Goal: Task Accomplishment & Management: Manage account settings

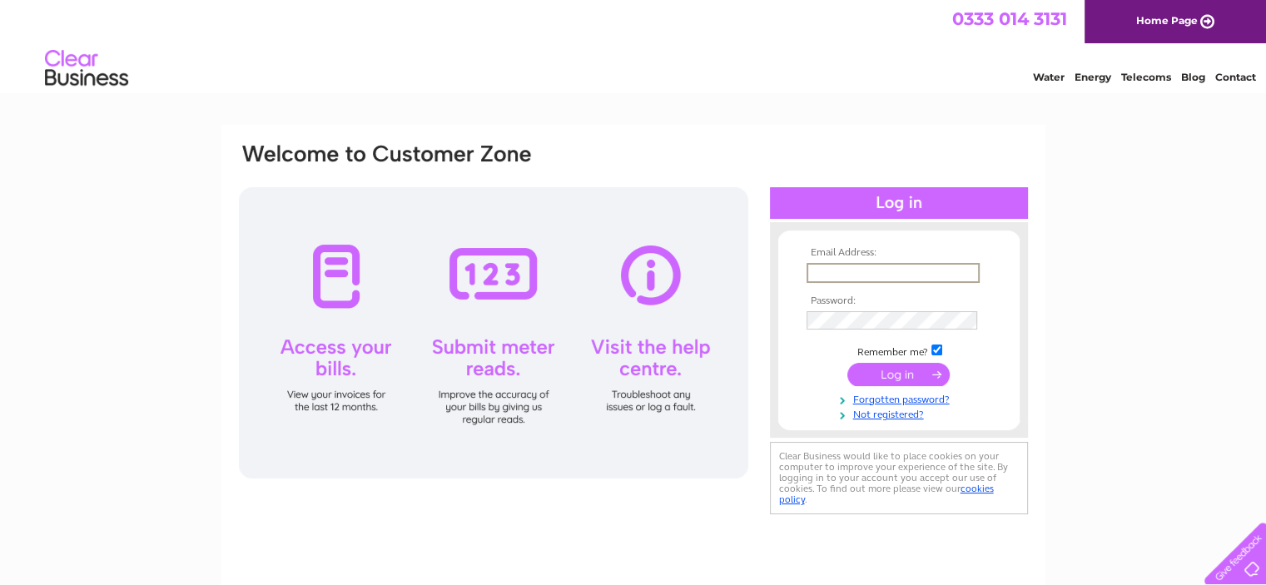
click at [887, 270] on input "text" at bounding box center [893, 273] width 173 height 20
click at [912, 273] on input "text" at bounding box center [893, 273] width 173 height 20
type input "admin@thewillowscarehome.com"
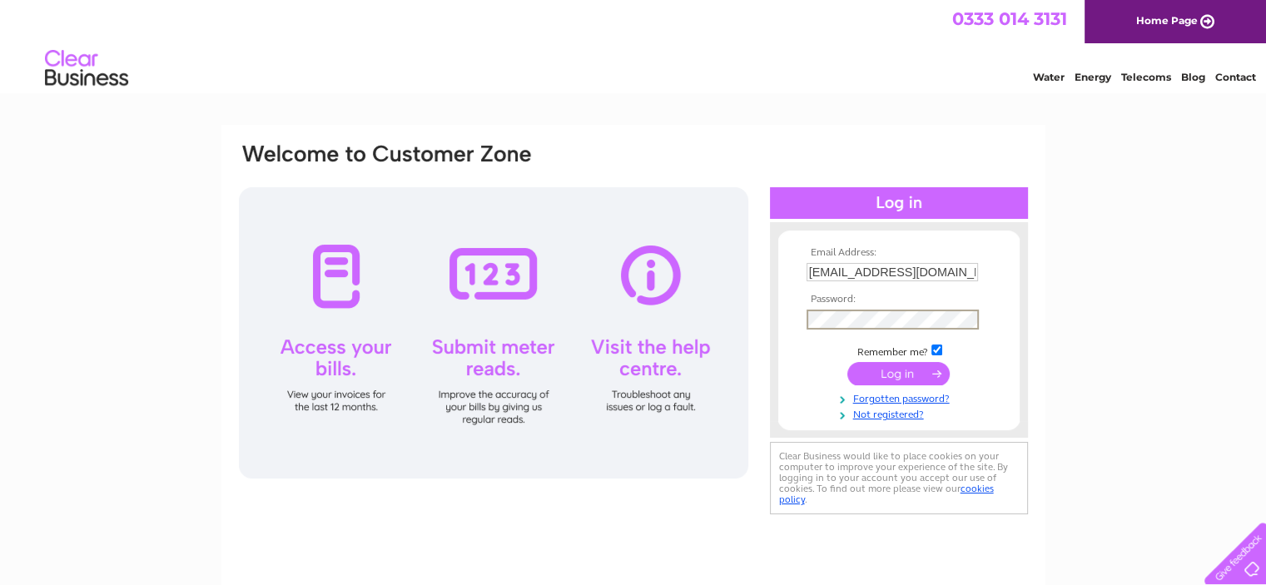
click at [847, 362] on input "submit" at bounding box center [898, 373] width 102 height 23
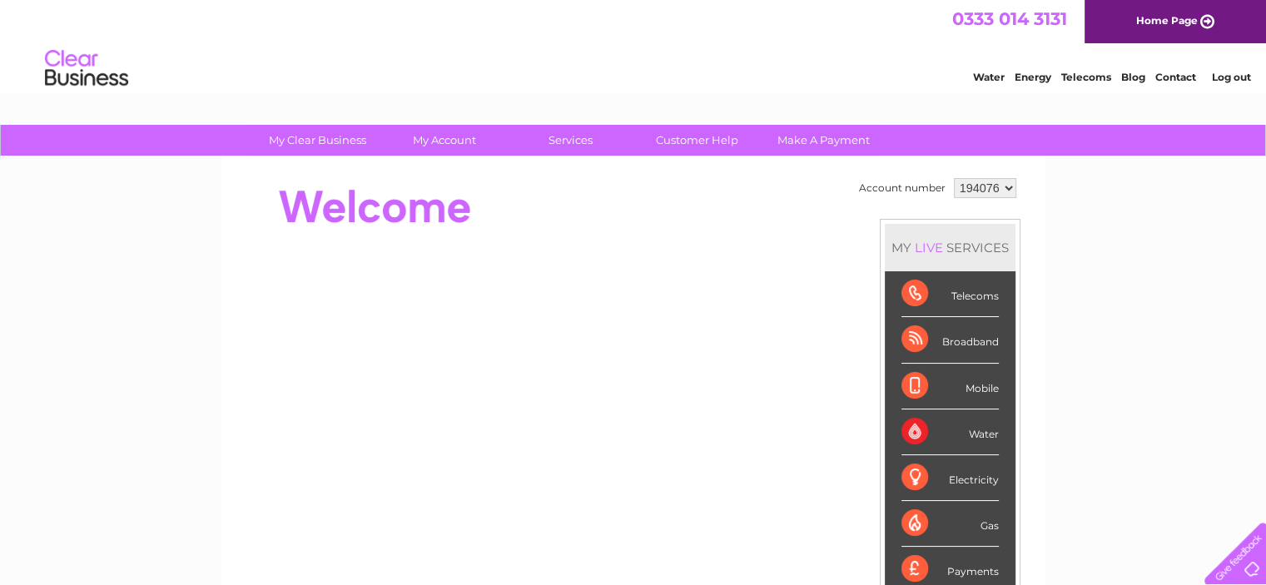
click at [1091, 72] on link "Telecoms" at bounding box center [1086, 77] width 50 height 12
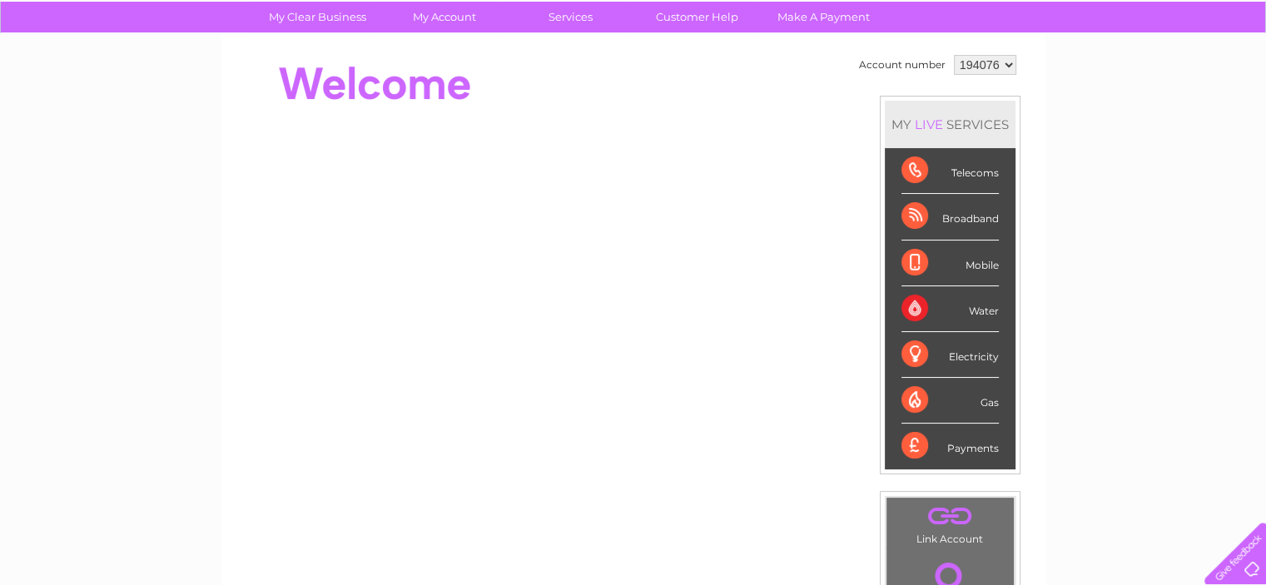
scroll to position [83, 0]
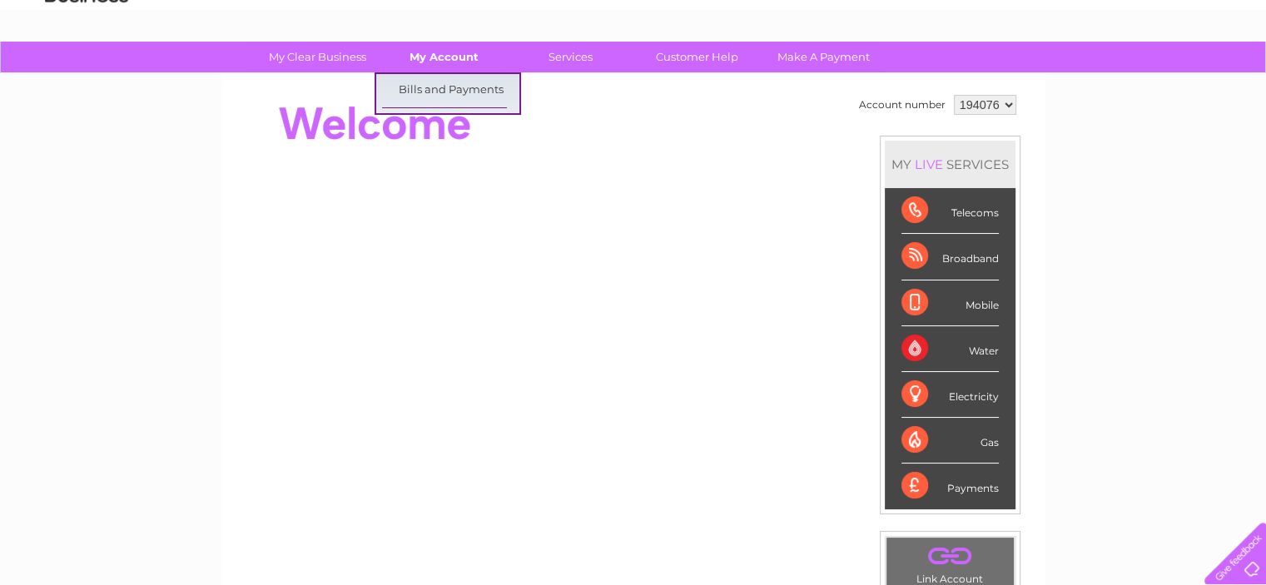
click at [440, 51] on link "My Account" at bounding box center [443, 57] width 137 height 31
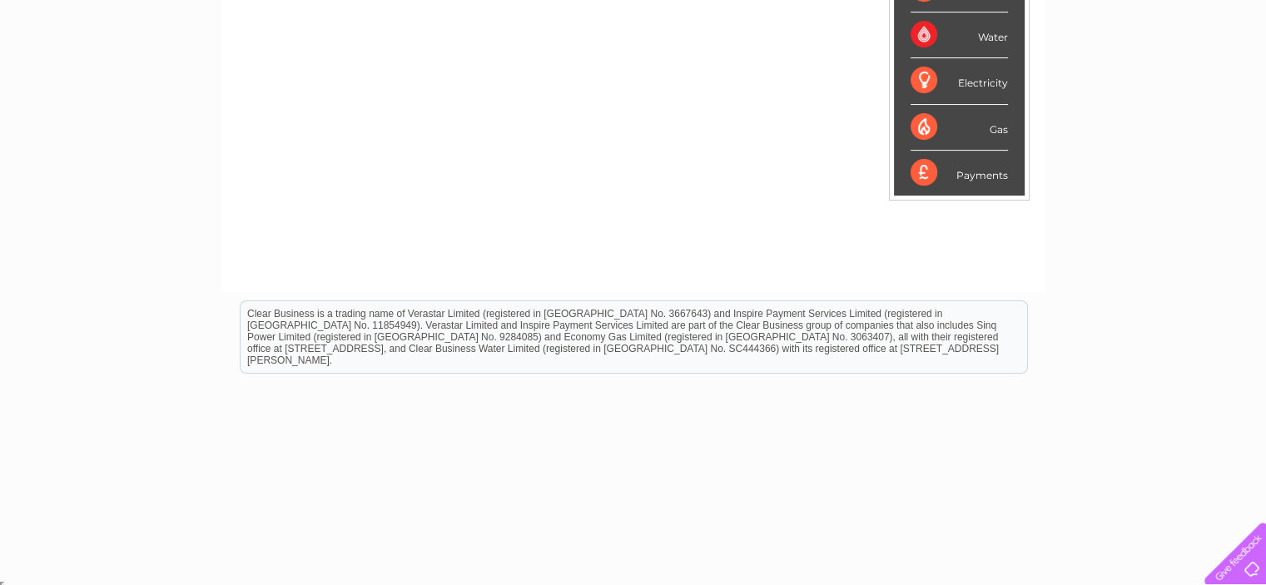
scroll to position [83, 0]
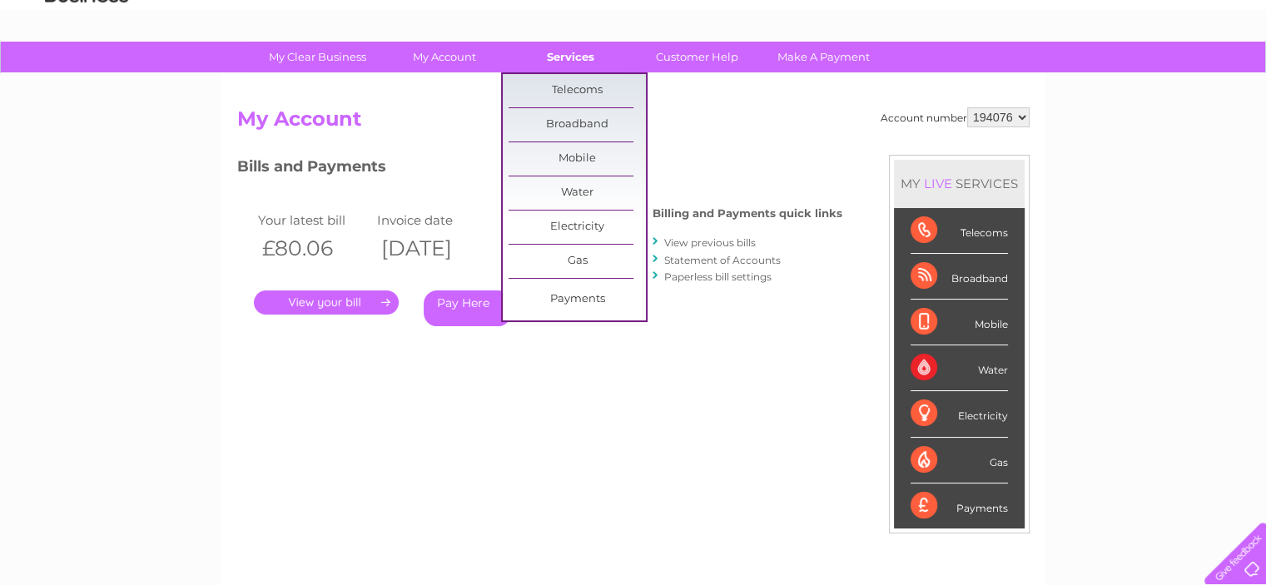
click at [579, 59] on link "Services" at bounding box center [570, 57] width 137 height 31
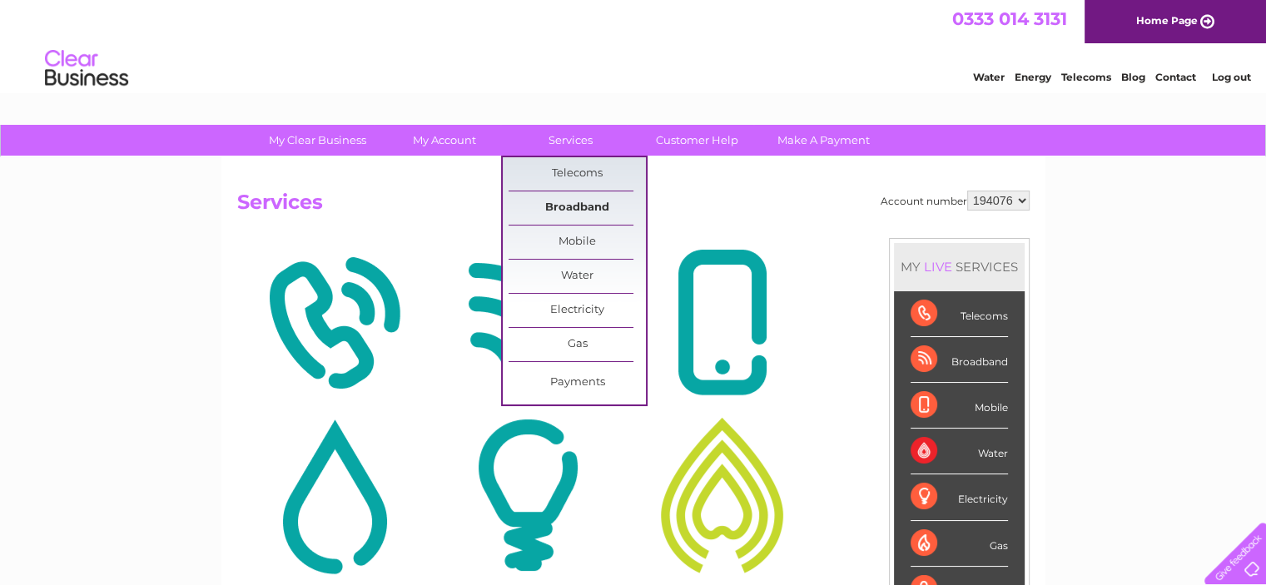
click at [553, 206] on link "Broadband" at bounding box center [577, 207] width 137 height 33
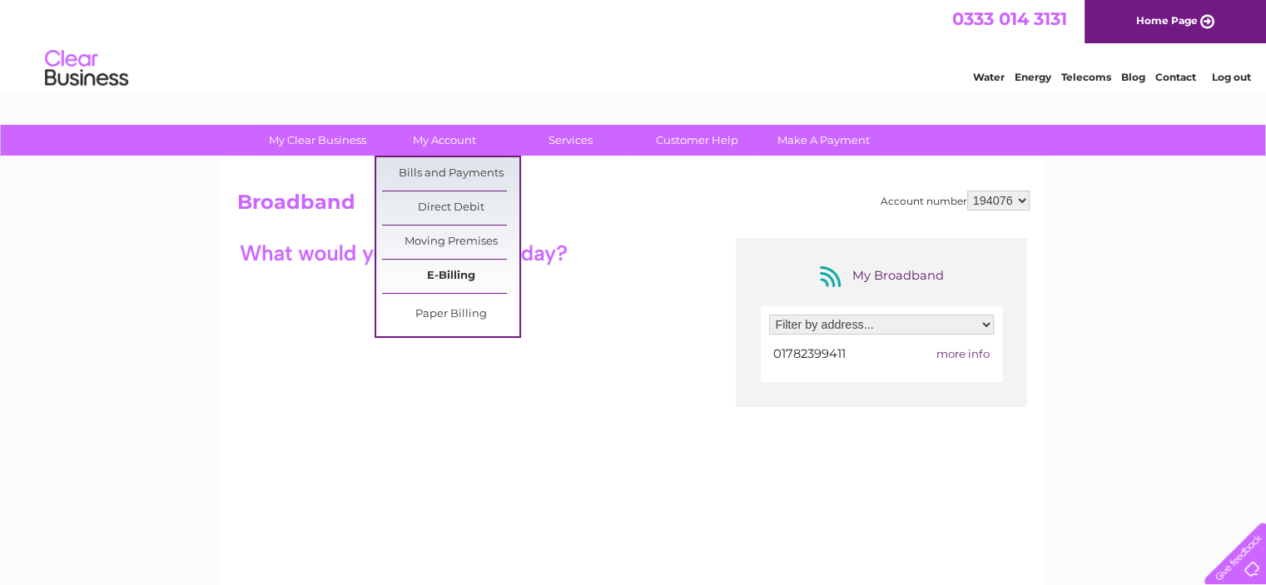
click at [438, 266] on link "E-Billing" at bounding box center [450, 276] width 137 height 33
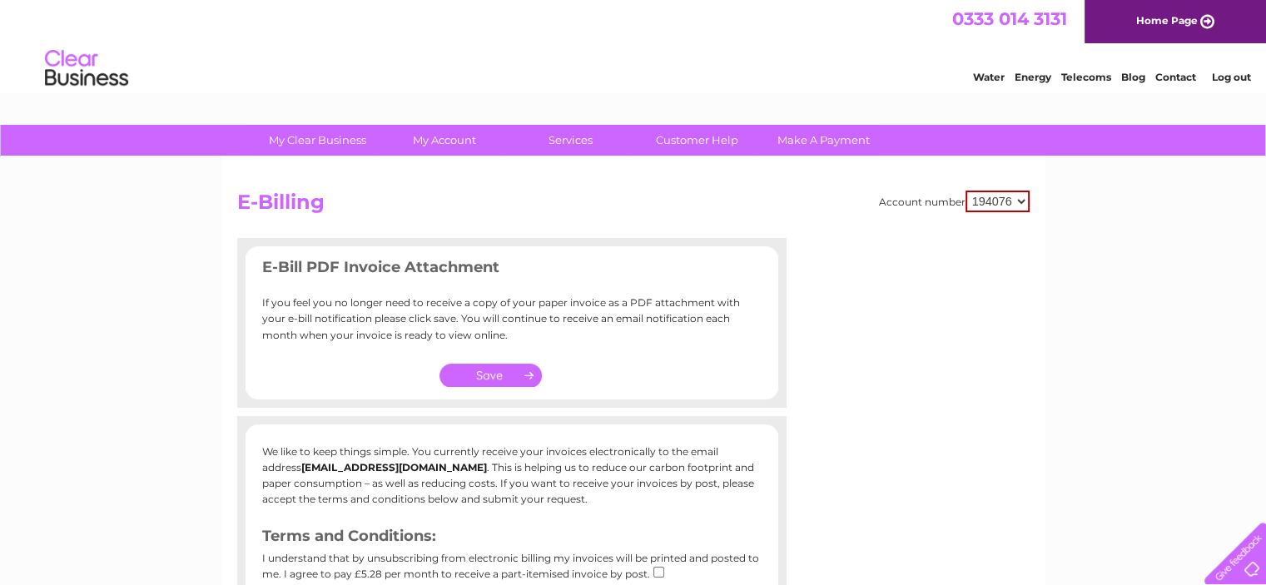
click at [489, 371] on input "button" at bounding box center [491, 375] width 103 height 23
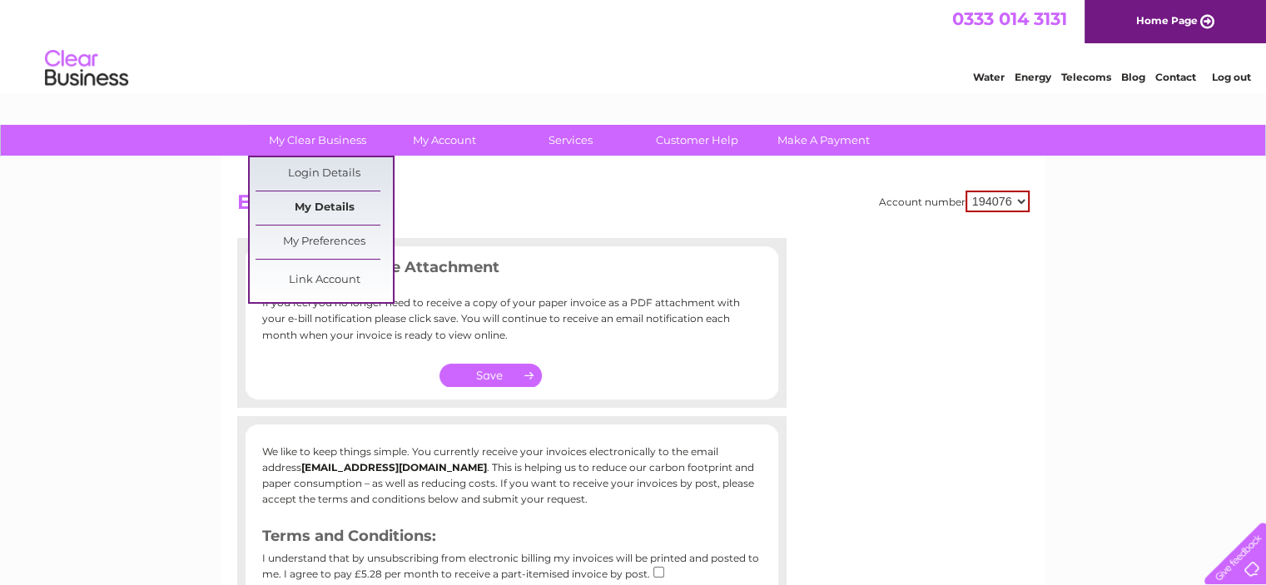
click at [311, 209] on link "My Details" at bounding box center [324, 207] width 137 height 33
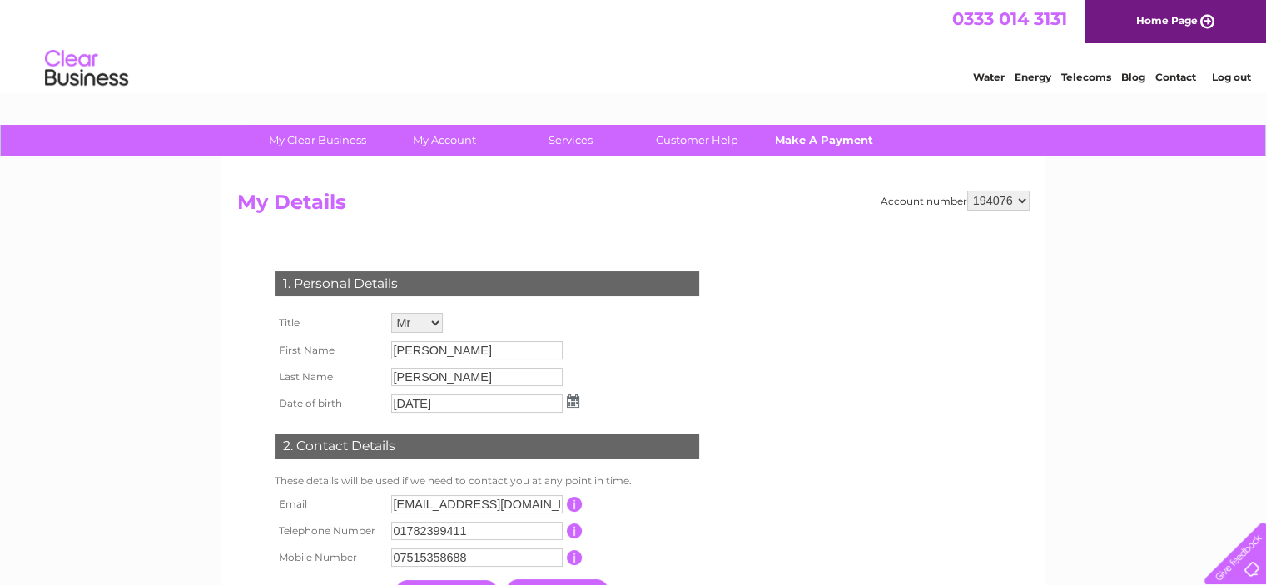
click at [849, 138] on link "Make A Payment" at bounding box center [823, 140] width 137 height 31
click at [817, 141] on link "Make A Payment" at bounding box center [823, 140] width 137 height 31
click at [816, 140] on link "Make A Payment" at bounding box center [823, 140] width 137 height 31
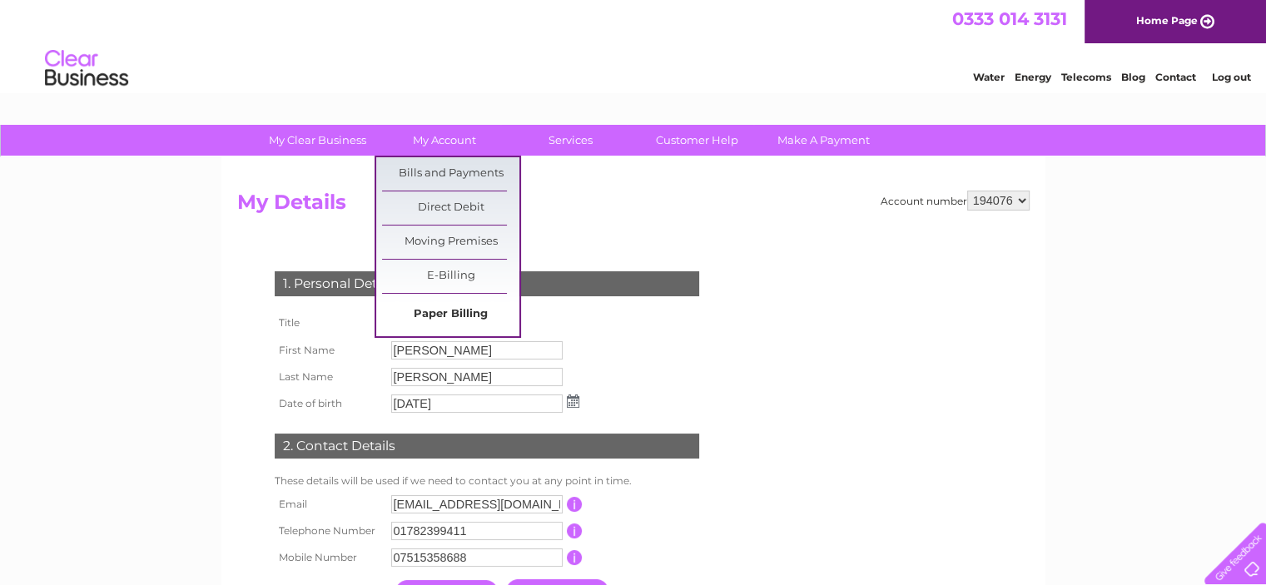
click at [455, 312] on link "Paper Billing" at bounding box center [450, 314] width 137 height 33
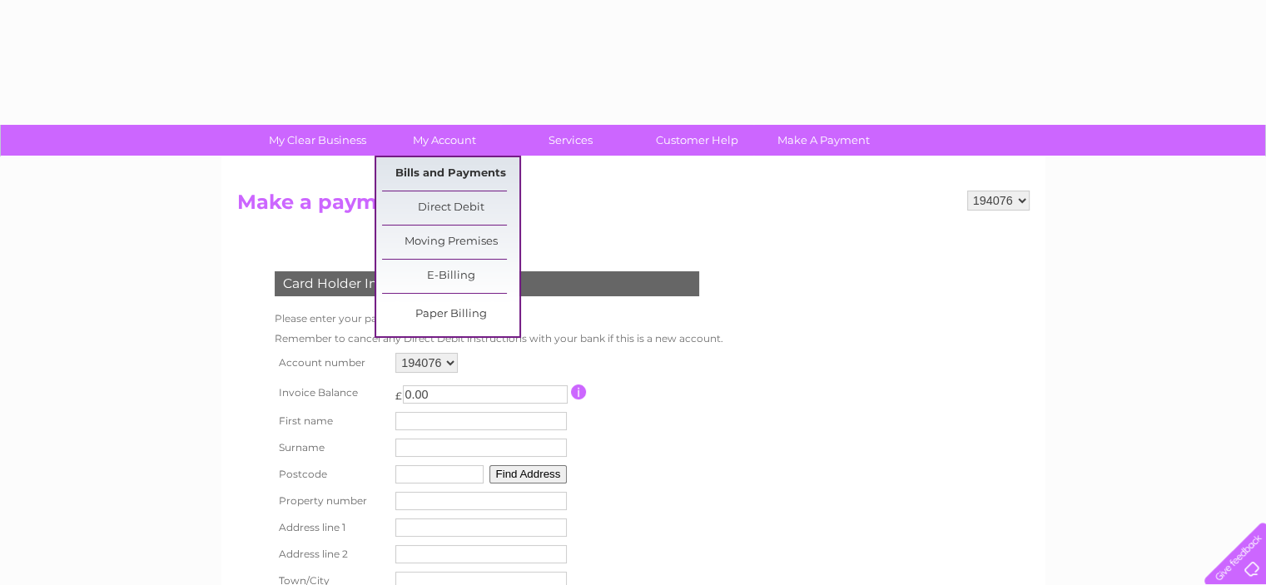
click at [437, 171] on link "Bills and Payments" at bounding box center [450, 173] width 137 height 33
click at [430, 172] on link "Bills and Payments" at bounding box center [450, 173] width 137 height 33
click at [452, 140] on link "My Account" at bounding box center [443, 140] width 137 height 31
click at [443, 172] on link "Bills and Payments" at bounding box center [450, 173] width 137 height 33
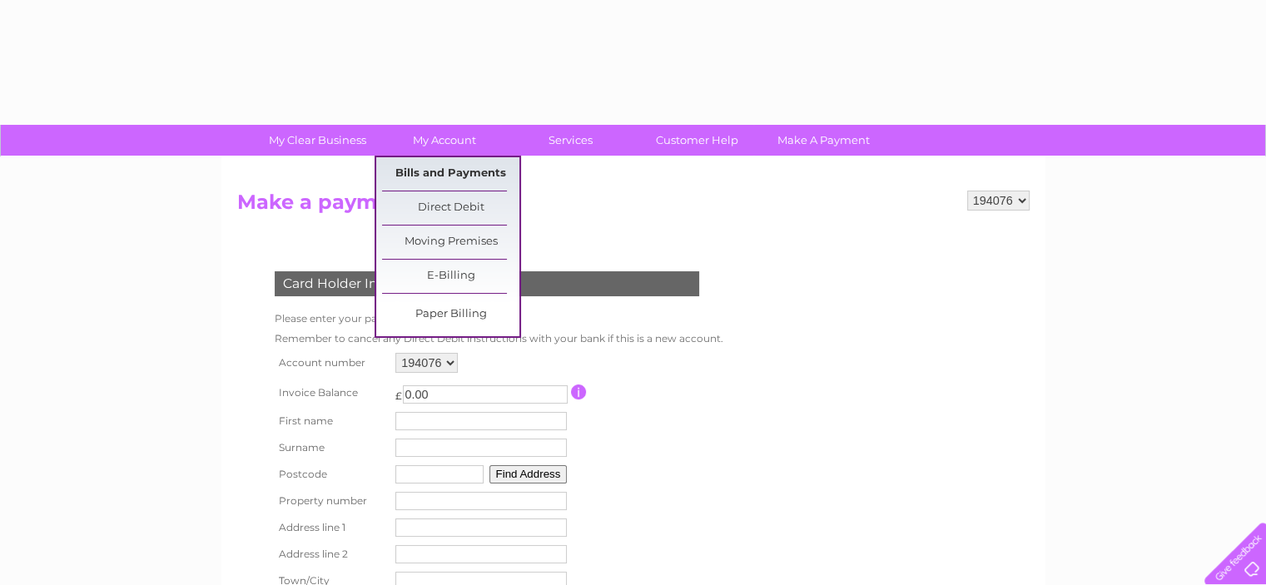
click at [429, 168] on link "Bills and Payments" at bounding box center [450, 173] width 137 height 33
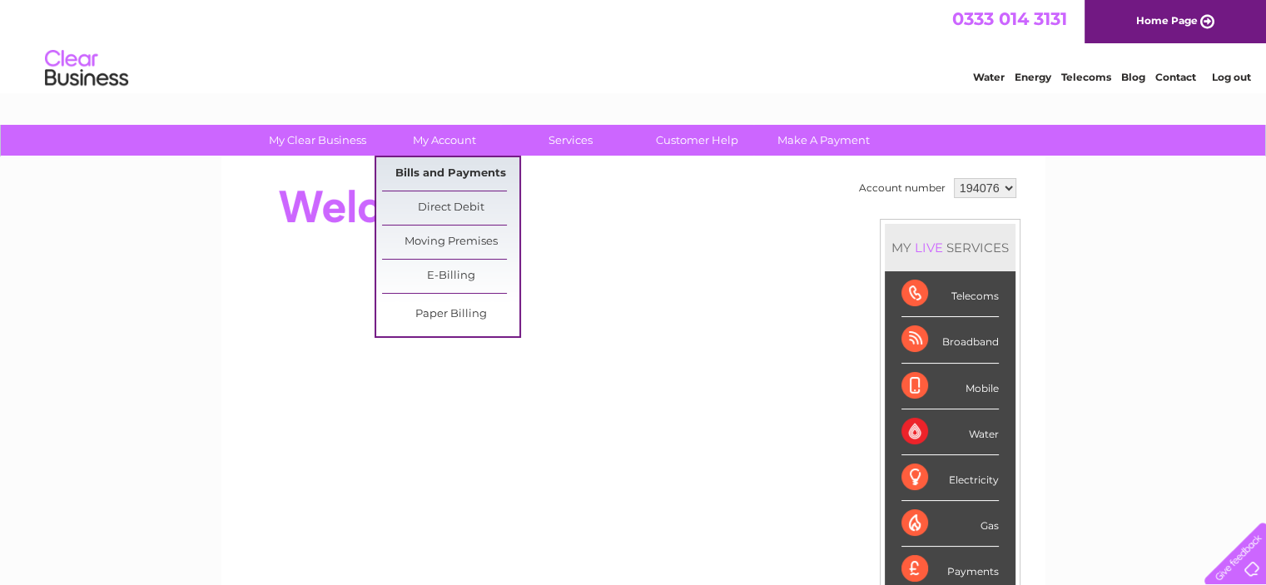
click at [436, 173] on link "Bills and Payments" at bounding box center [450, 173] width 137 height 33
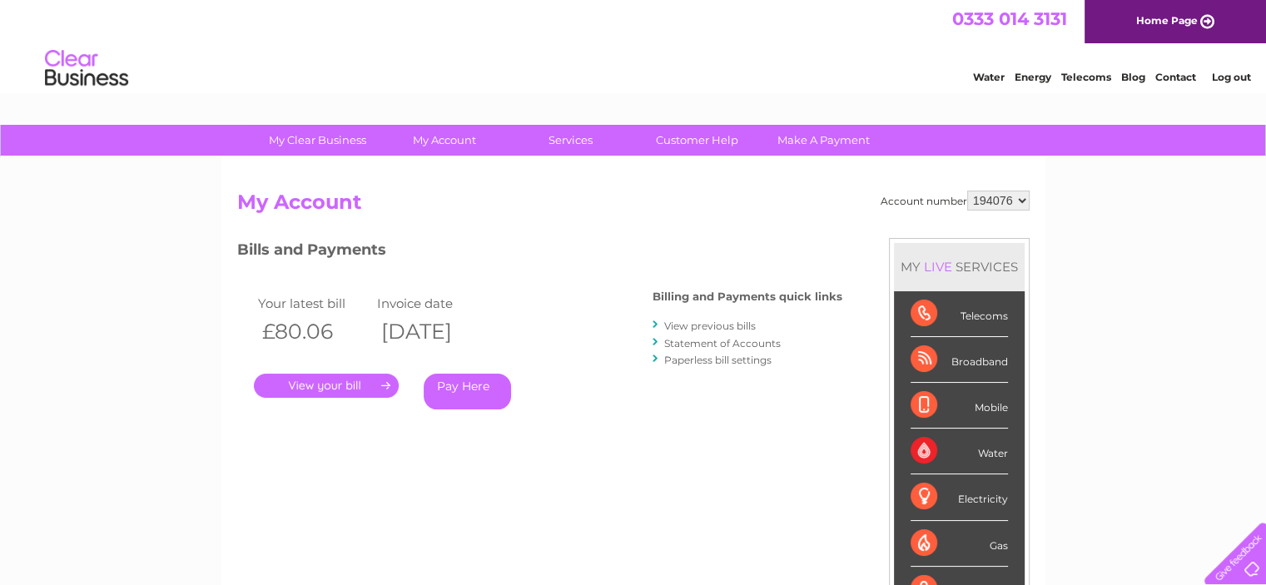
click at [341, 382] on link "." at bounding box center [326, 386] width 145 height 24
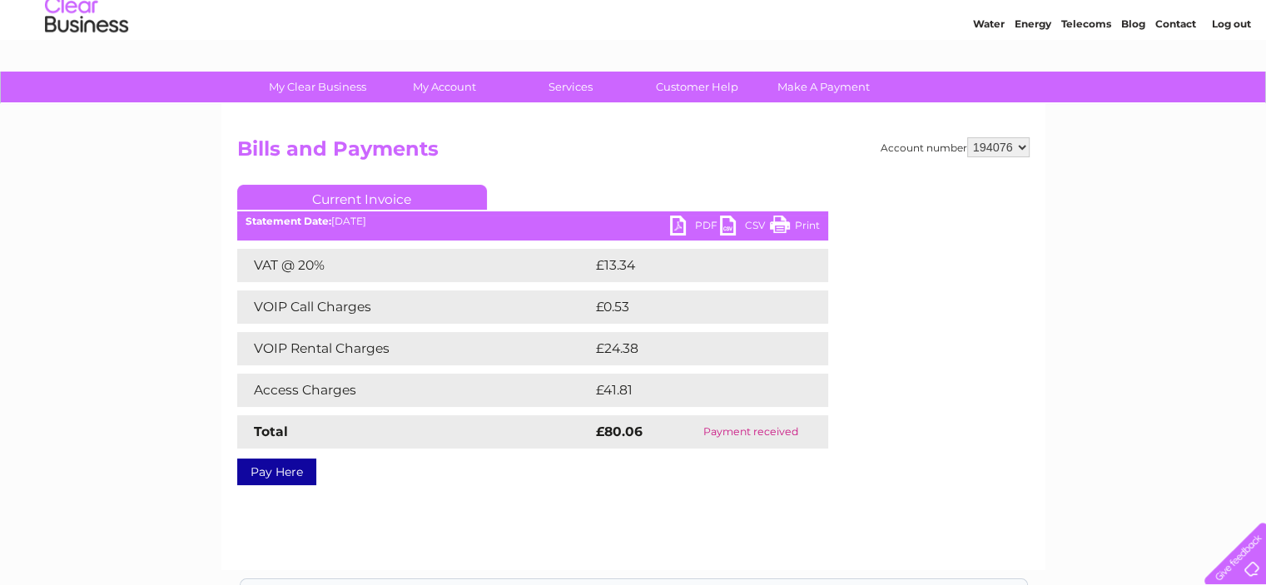
scroll to position [83, 0]
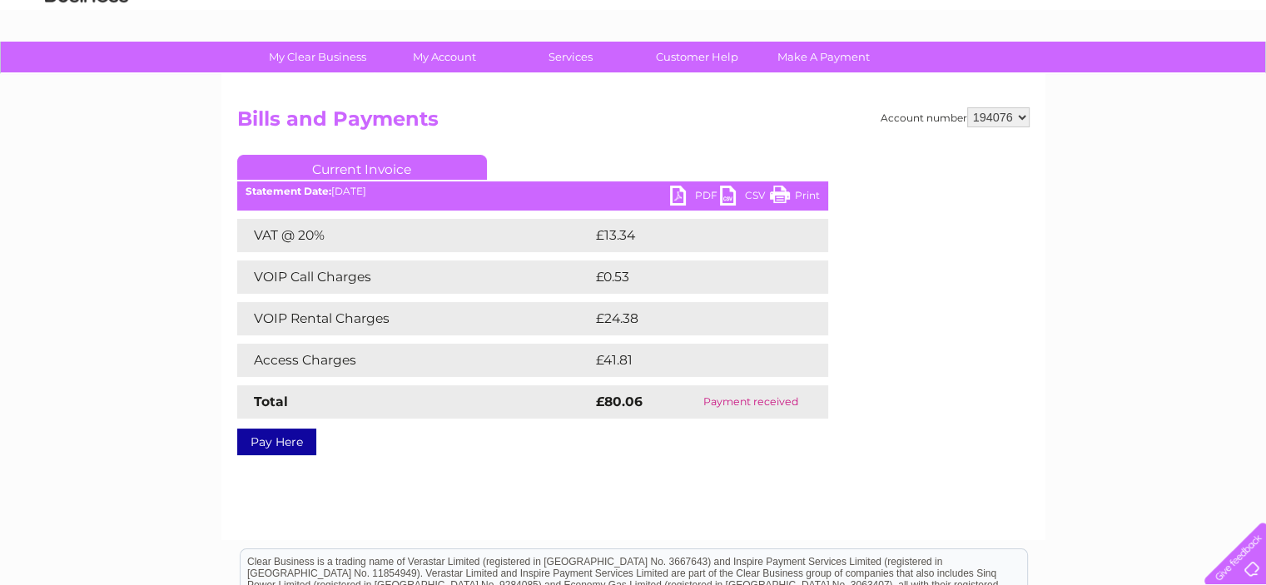
click at [691, 195] on link "PDF" at bounding box center [695, 198] width 50 height 24
